Goal: Entertainment & Leisure: Consume media (video, audio)

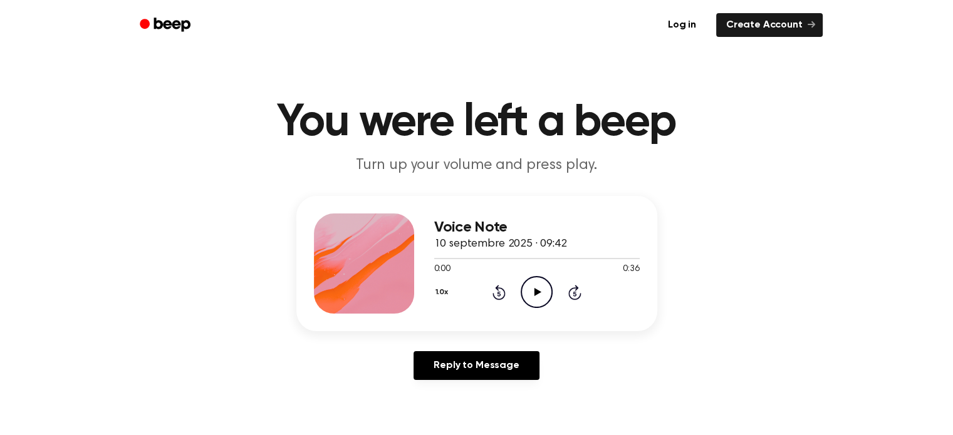
click at [544, 295] on icon "Play Audio" at bounding box center [536, 292] width 32 height 32
drag, startPoint x: 504, startPoint y: 259, endPoint x: 398, endPoint y: 250, distance: 106.2
click at [398, 250] on div "Voice Note 10 septembre 2025 · 09:42 0:14 0:36 Your browser does not support th…" at bounding box center [476, 263] width 361 height 135
click at [438, 258] on div at bounding box center [477, 258] width 86 height 1
click at [534, 288] on icon at bounding box center [537, 292] width 6 height 8
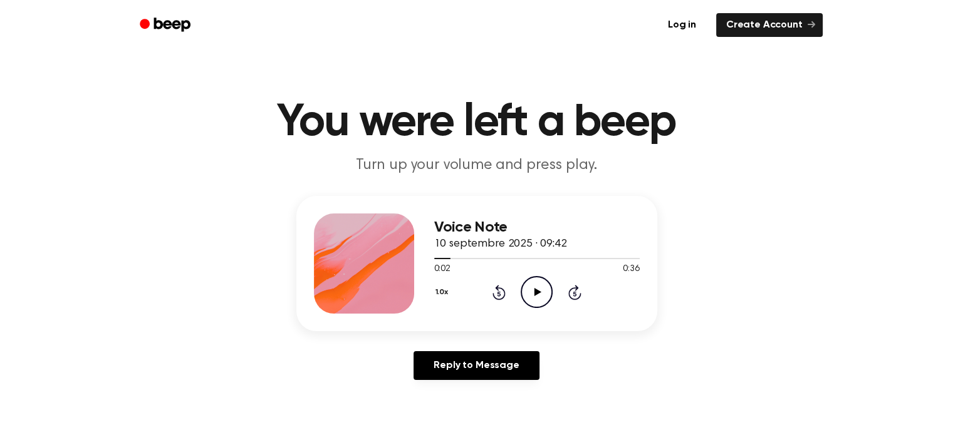
click at [531, 290] on icon "Play Audio" at bounding box center [536, 292] width 32 height 32
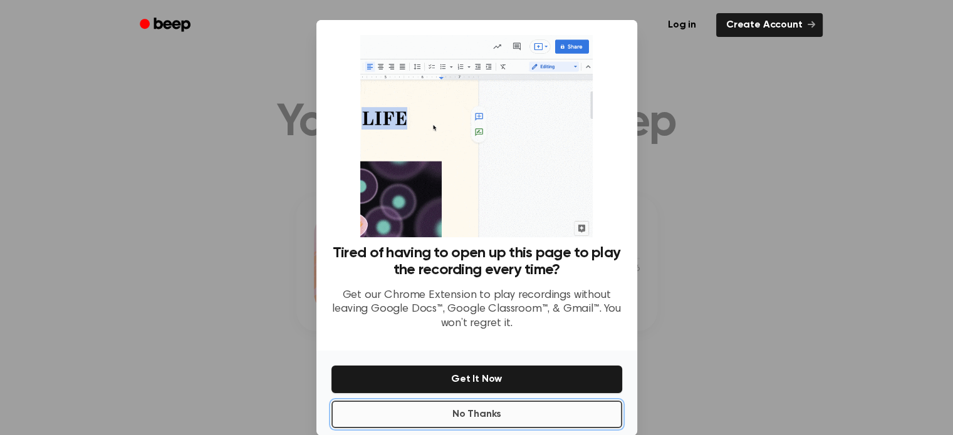
click at [491, 411] on button "No Thanks" at bounding box center [476, 415] width 291 height 28
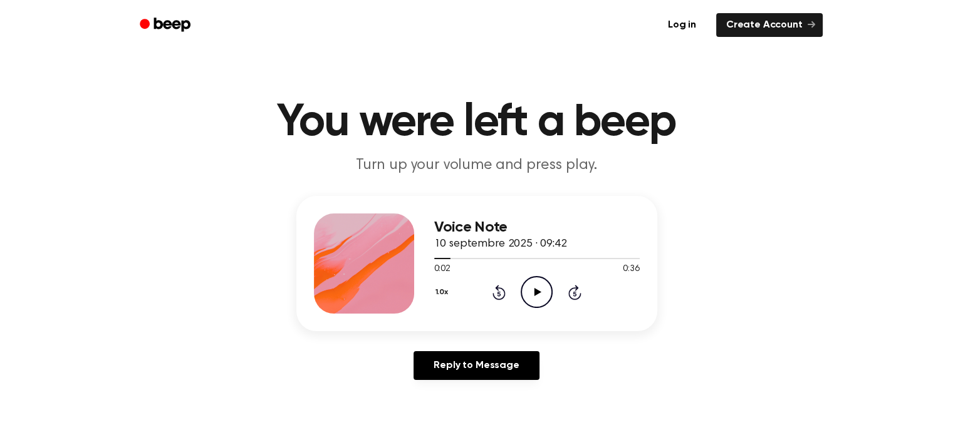
click at [534, 302] on icon "Play Audio" at bounding box center [536, 292] width 32 height 32
click at [534, 290] on icon at bounding box center [537, 292] width 6 height 8
click at [536, 291] on icon at bounding box center [537, 292] width 7 height 8
click at [536, 291] on icon "Pause Audio" at bounding box center [536, 292] width 32 height 32
click at [539, 279] on icon "Play Audio" at bounding box center [536, 292] width 32 height 32
